Goal: Task Accomplishment & Management: Complete application form

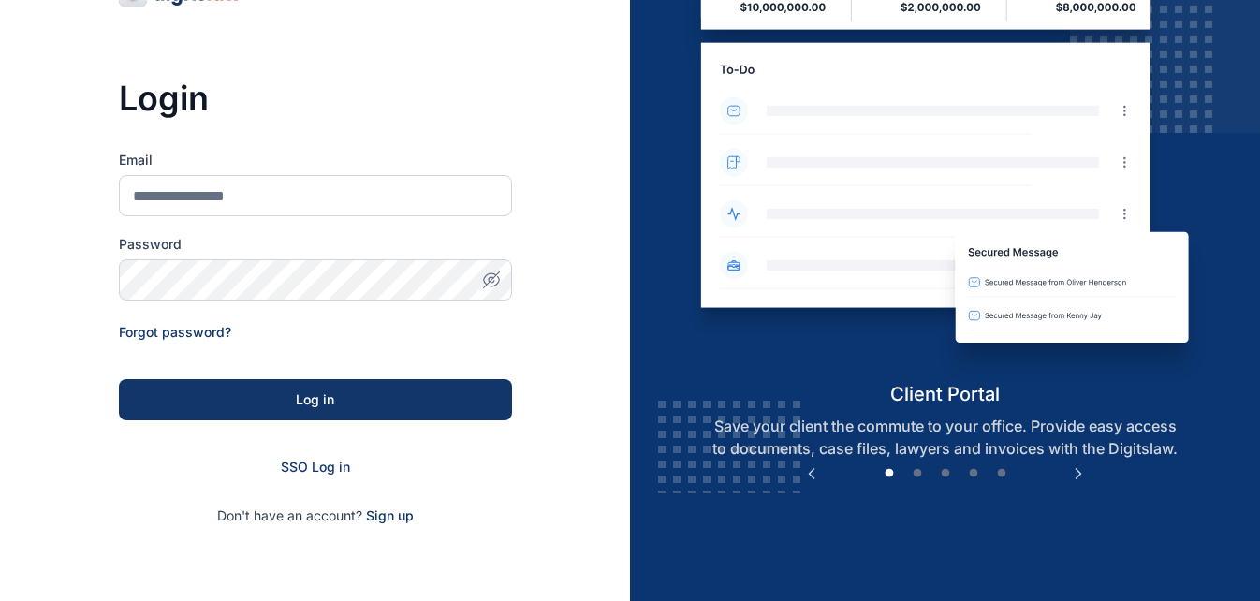
scroll to position [109, 0]
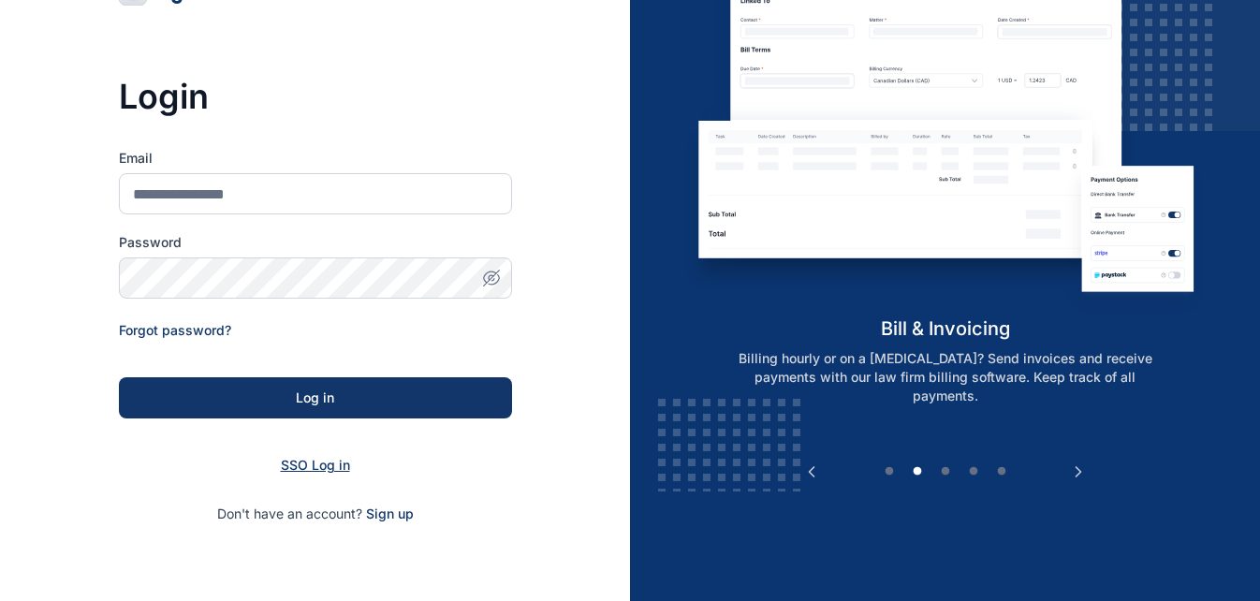
click at [318, 463] on span "SSO Log in" at bounding box center [315, 465] width 69 height 16
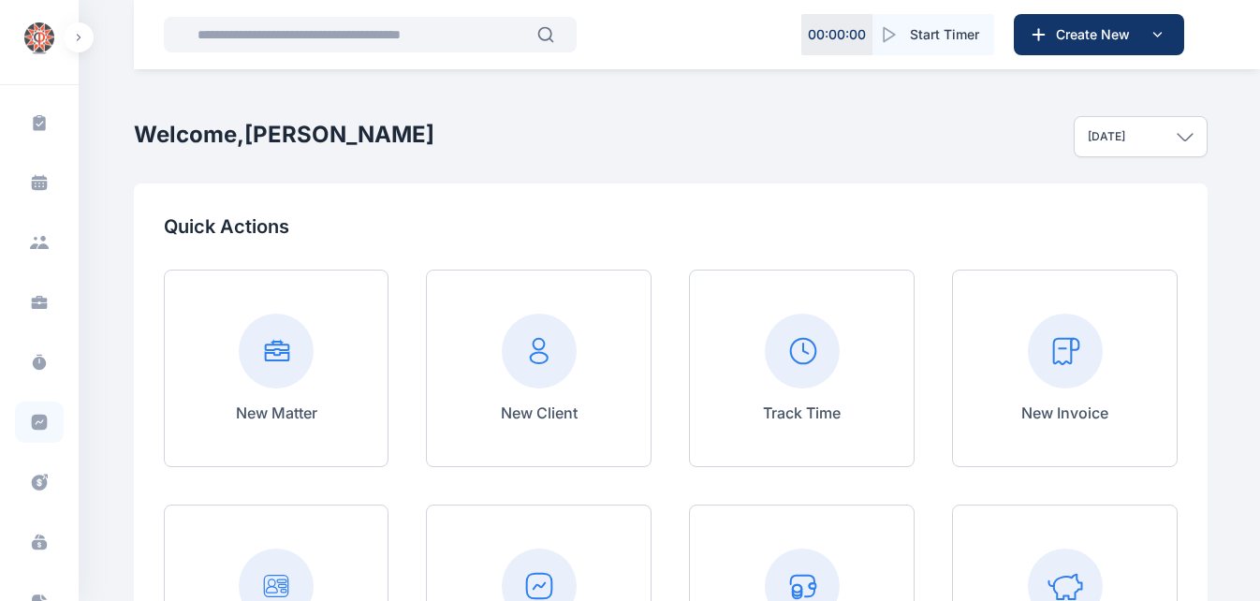
scroll to position [106, 0]
click at [32, 475] on icon at bounding box center [40, 480] width 16 height 16
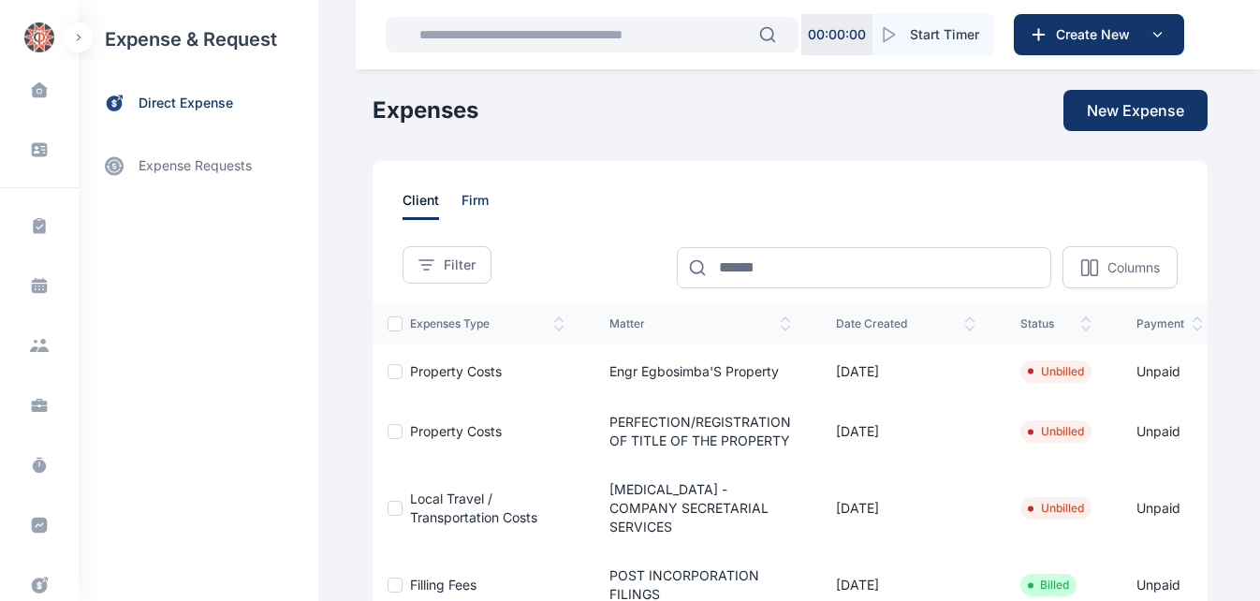
click at [461, 198] on span "firm" at bounding box center [474, 205] width 27 height 29
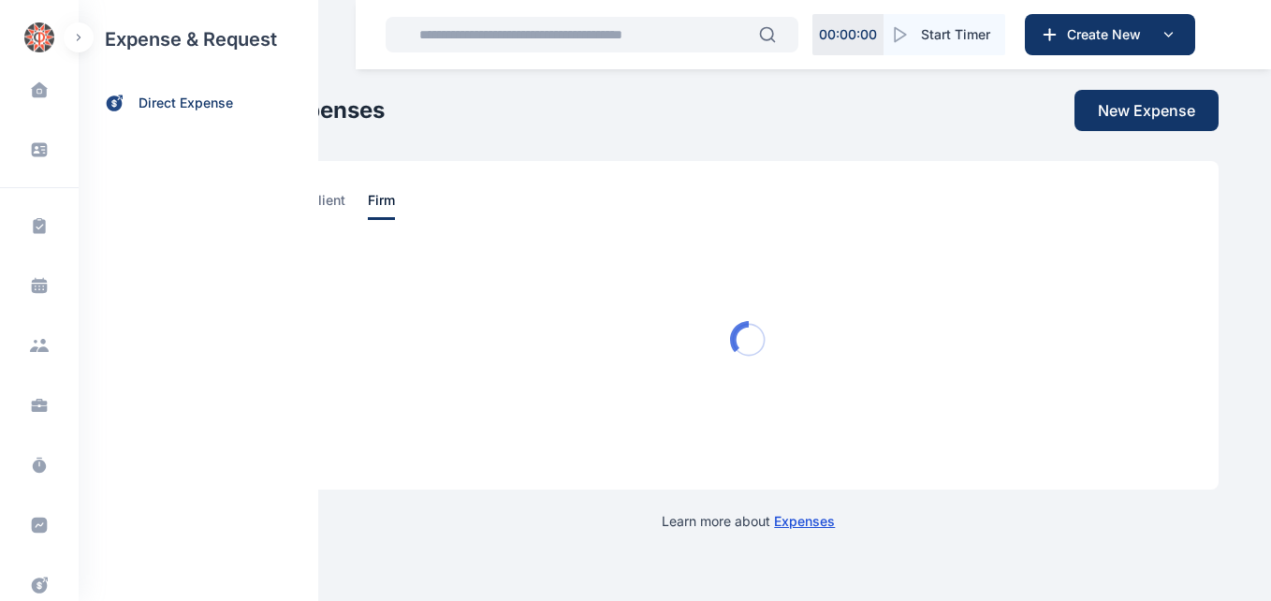
click at [460, 198] on div "client firm" at bounding box center [749, 205] width 880 height 29
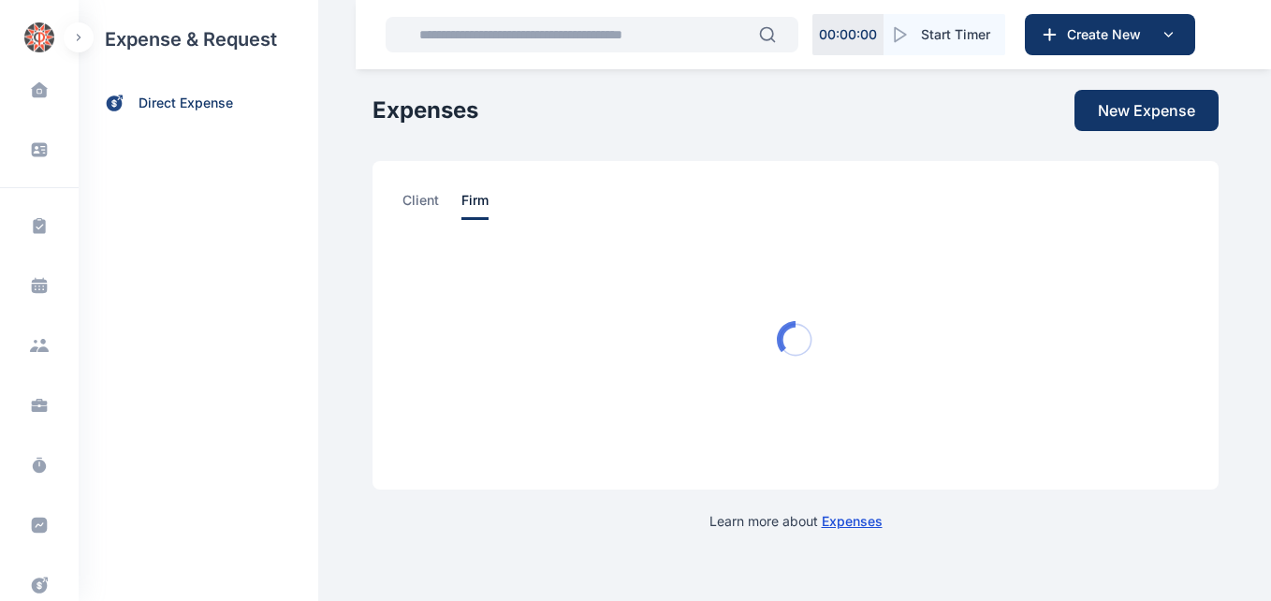
click at [460, 198] on link "client" at bounding box center [431, 205] width 59 height 29
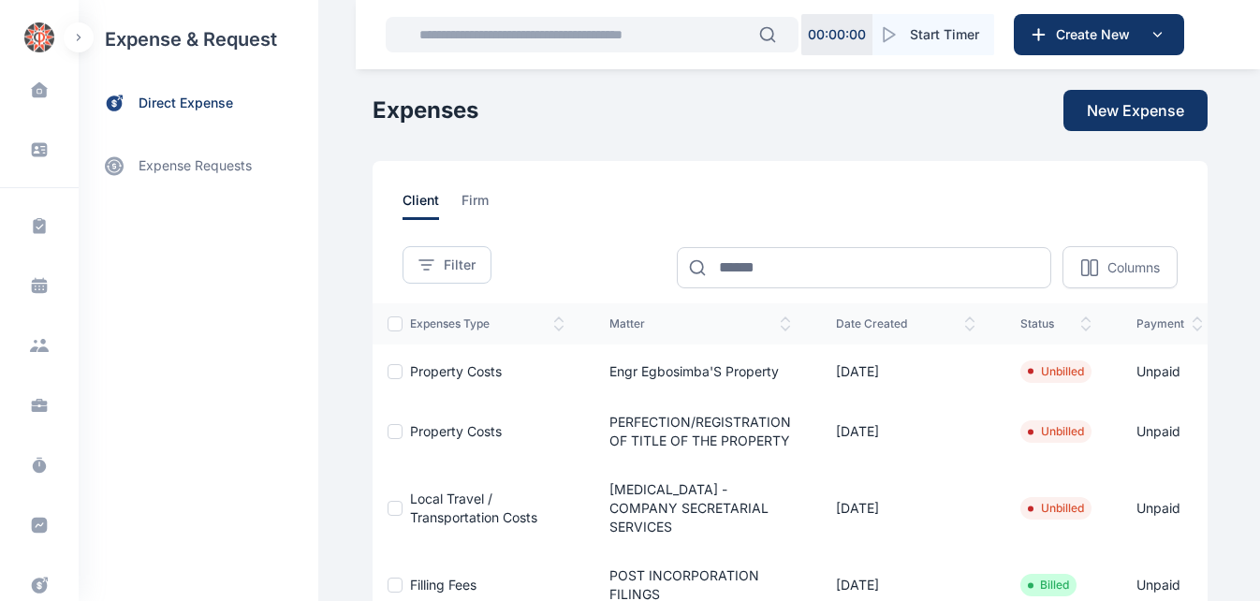
click at [461, 198] on span "firm" at bounding box center [474, 205] width 27 height 29
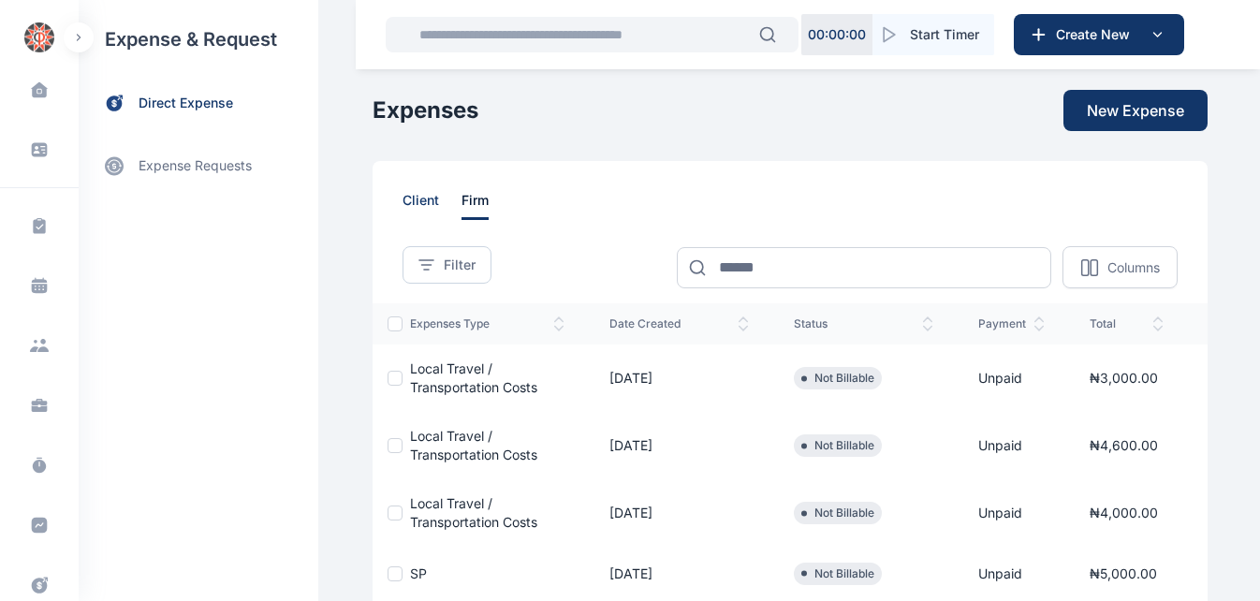
click at [418, 195] on span "client" at bounding box center [420, 205] width 36 height 29
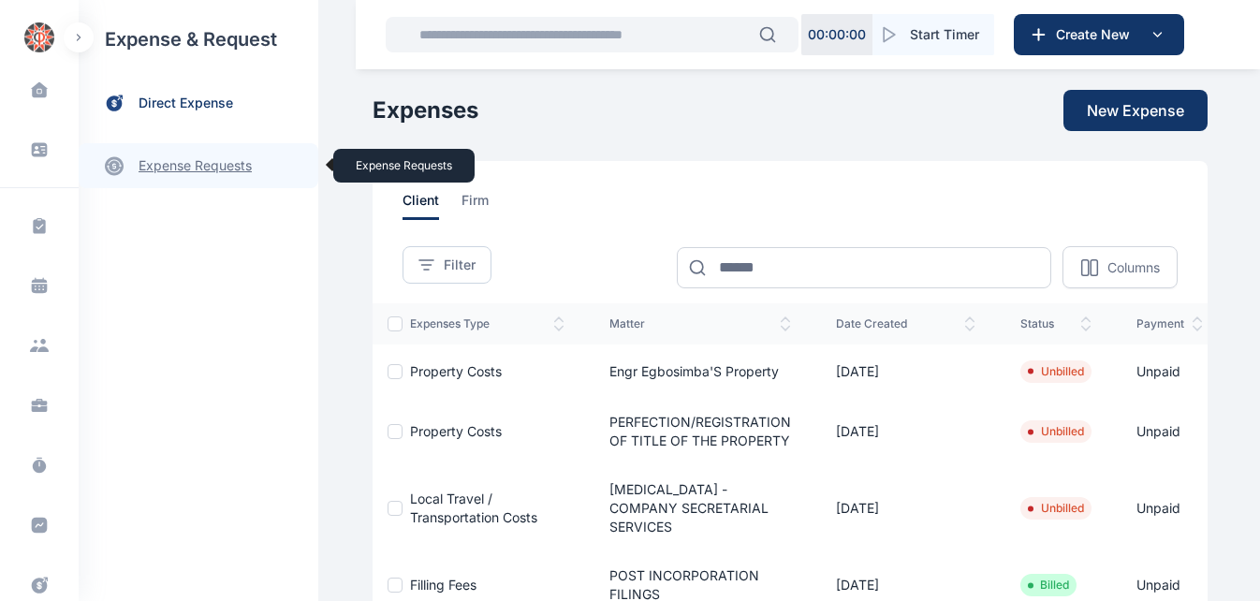
click at [221, 165] on link "expense requests expense requests" at bounding box center [199, 165] width 240 height 45
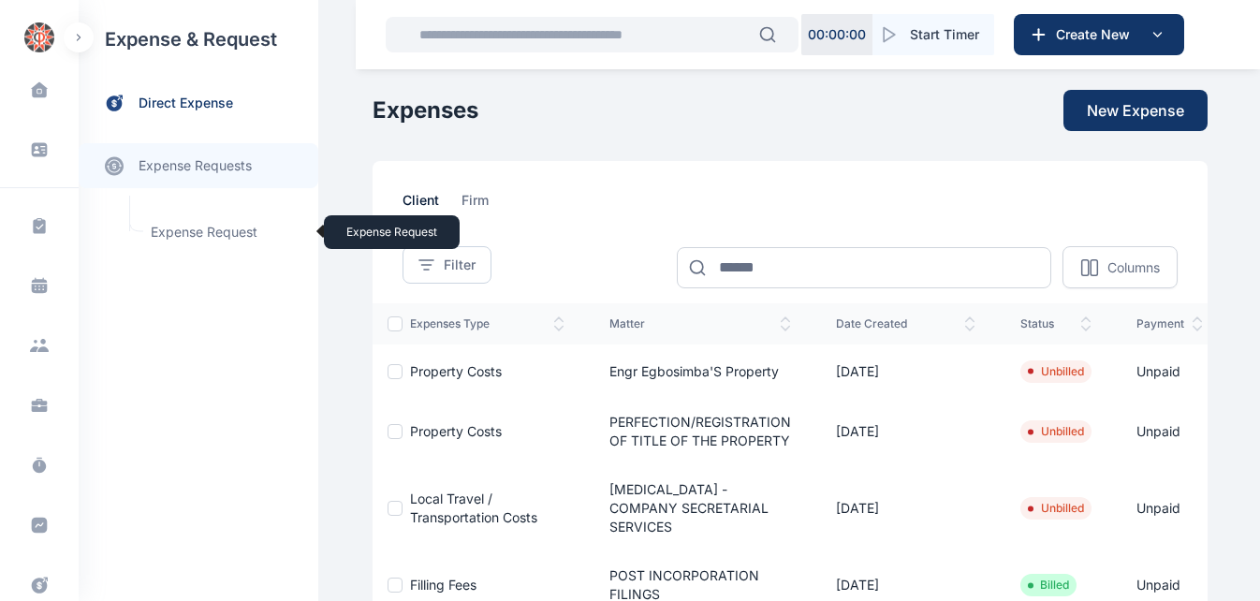
click at [220, 231] on span "Expense Request Expense Request" at bounding box center [223, 232] width 169 height 36
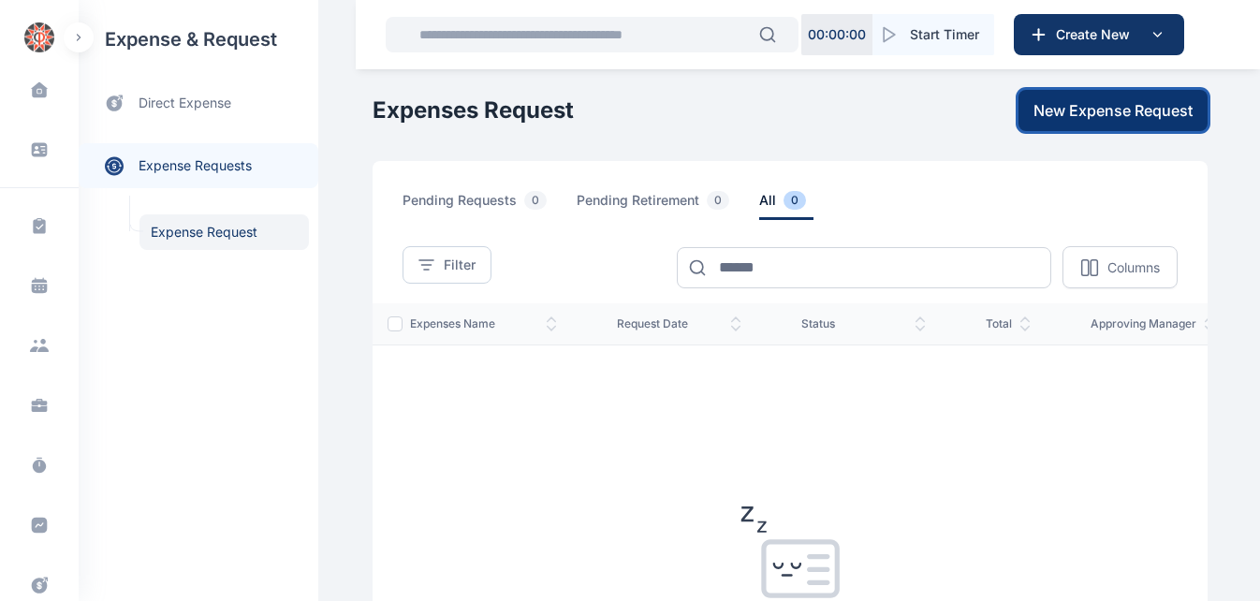
click at [1047, 100] on span "New Expense Request" at bounding box center [1112, 110] width 159 height 22
